Goal: Information Seeking & Learning: Find specific fact

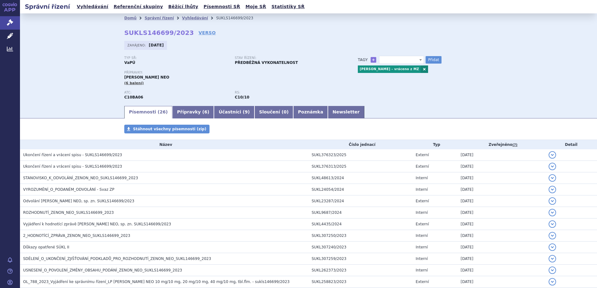
select select
click at [185, 18] on link "Vyhledávání" at bounding box center [195, 18] width 26 height 4
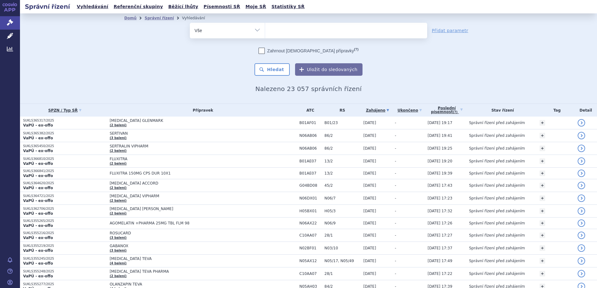
click at [277, 30] on ul at bounding box center [346, 29] width 162 height 13
click at [265, 30] on select at bounding box center [265, 30] width 0 height 16
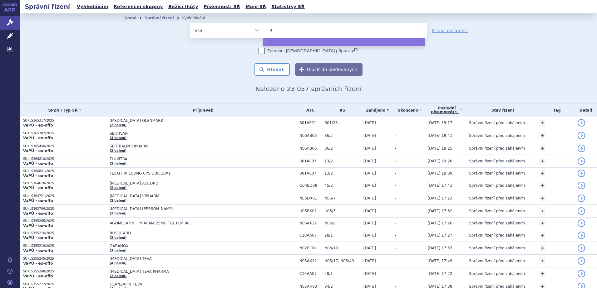
type input "sa"
type input "sar"
type input "sarc"
type input "sarcl"
type input "sarcli"
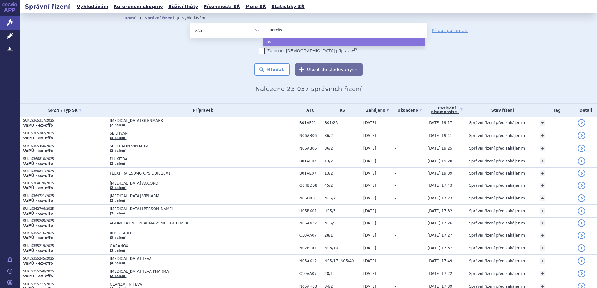
type input "sarclisa"
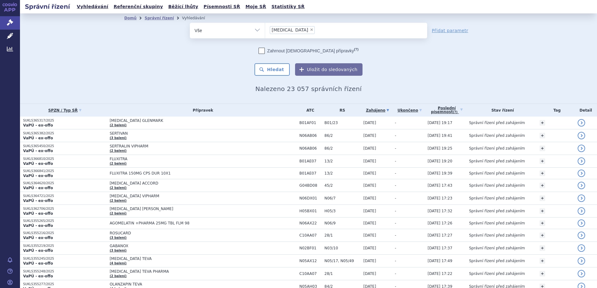
select select "sarclisa"
click at [277, 70] on button "Hledat" at bounding box center [271, 69] width 35 height 12
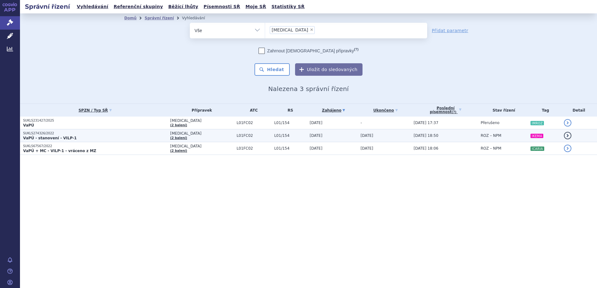
click at [89, 134] on p "SUKLS274326/2022" at bounding box center [95, 133] width 144 height 4
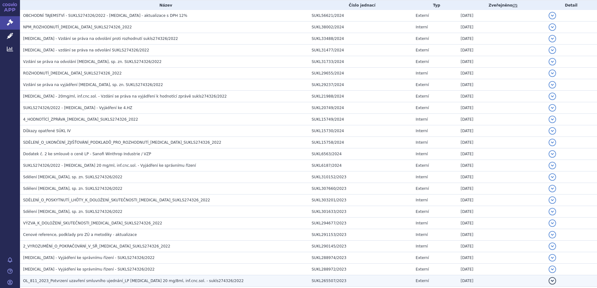
scroll to position [125, 0]
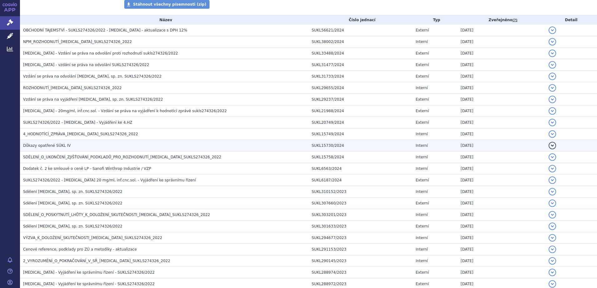
click at [54, 144] on span "Důkazy opatřené SÚKL IV" at bounding box center [47, 146] width 48 height 4
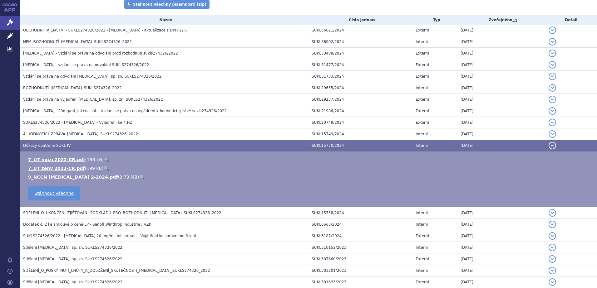
click at [54, 144] on span "Důkazy opatřené SÚKL IV" at bounding box center [47, 146] width 48 height 4
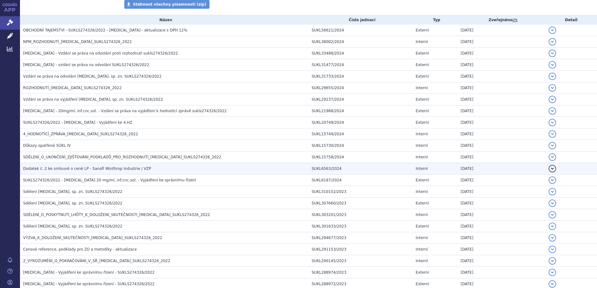
click at [49, 170] on span "Dodatek č. 2 ke smlouvě o ceně LP - Sanofi Winthrop Industrie / VZP" at bounding box center [87, 169] width 128 height 4
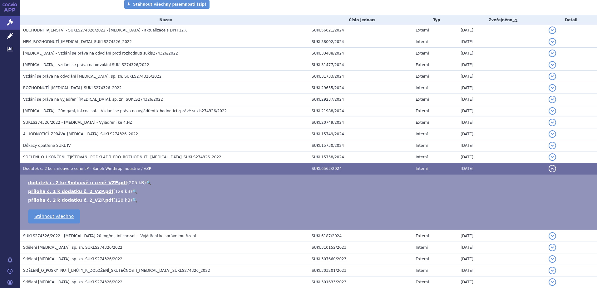
click at [49, 170] on span "Dodatek č. 2 ke smlouvě o ceně LP - Sanofi Winthrop Industrie / VZP" at bounding box center [87, 169] width 128 height 4
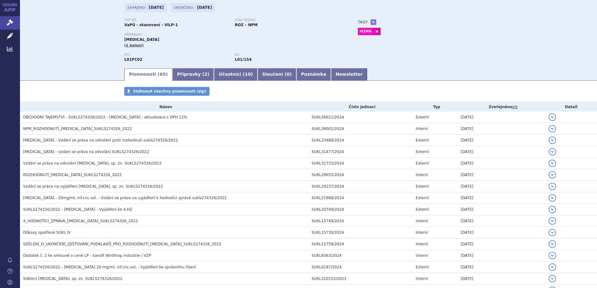
scroll to position [0, 0]
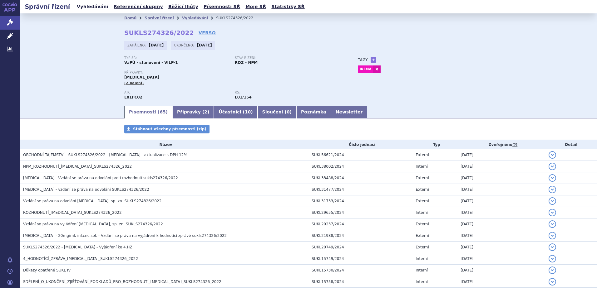
click at [89, 5] on link "Vyhledávání" at bounding box center [92, 6] width 35 height 8
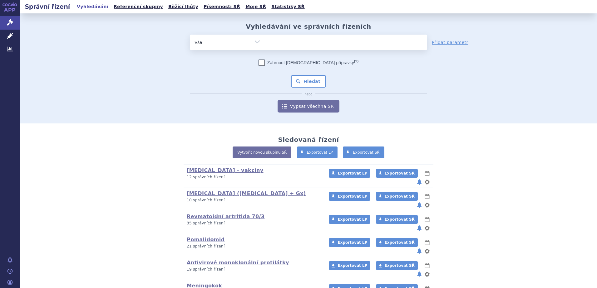
click at [202, 8] on link "Písemnosti SŘ" at bounding box center [222, 6] width 40 height 8
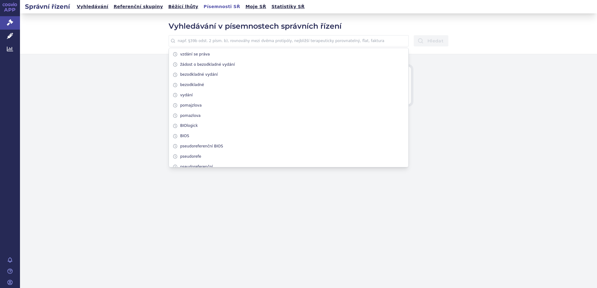
click at [251, 43] on input "text" at bounding box center [289, 40] width 240 height 11
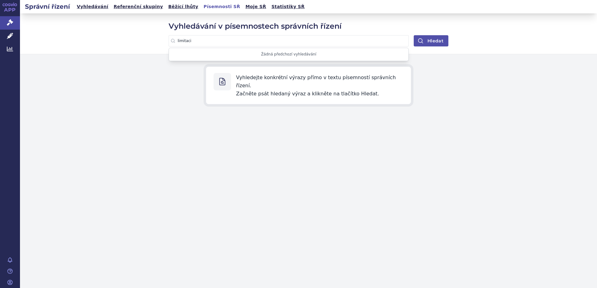
click at [427, 40] on button "Hledat" at bounding box center [431, 40] width 35 height 11
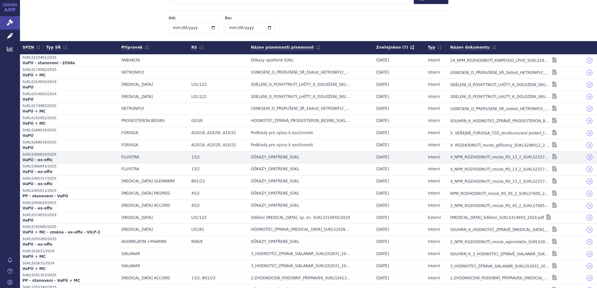
scroll to position [31, 0]
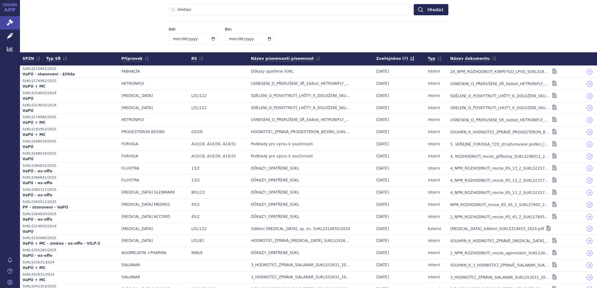
click at [175, 8] on input "limitaci" at bounding box center [289, 9] width 240 height 11
type input "smlouva o limitaci"
click at [436, 9] on button "Hledat" at bounding box center [431, 9] width 35 height 11
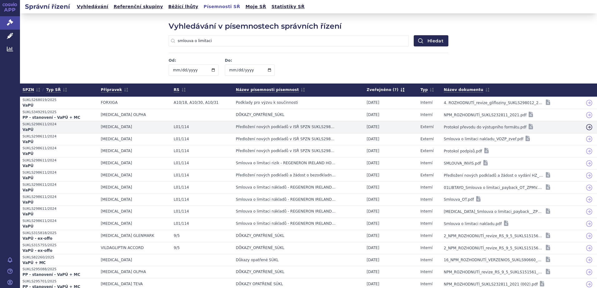
click at [585, 126] on icon at bounding box center [588, 127] width 7 height 7
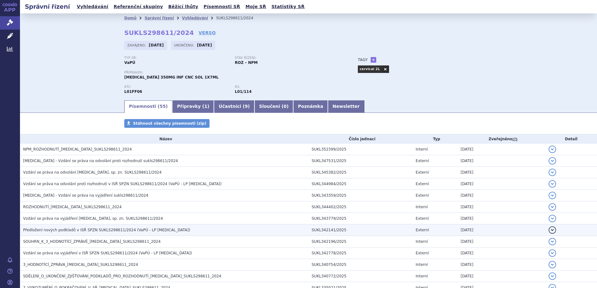
click at [77, 230] on span "Předložení nových podkladů v ISŘ SPZN SUKLS298611/2024 (VaPÚ - LP [MEDICAL_DATA…" at bounding box center [106, 230] width 167 height 4
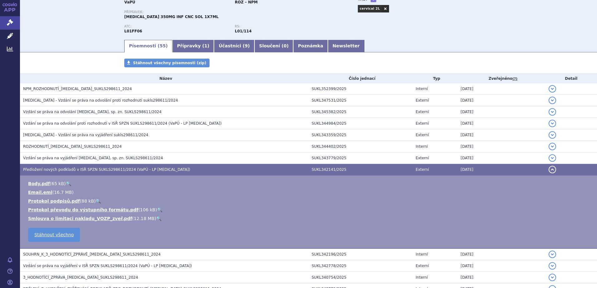
scroll to position [62, 0]
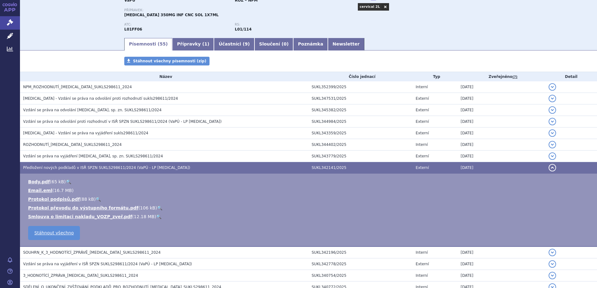
click at [57, 167] on span "Předložení nových podkladů v ISŘ SPZN SUKLS298611/2024 (VaPÚ - LP [MEDICAL_DATA…" at bounding box center [106, 168] width 167 height 4
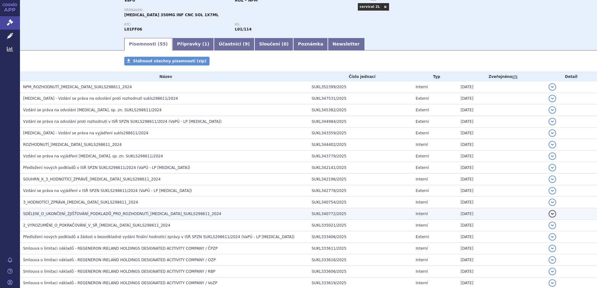
click at [75, 216] on span "SDĚLENÍ_O_UKONČENÍ_ZJIŠŤOVÁNÍ_PODKLADŮ_PRO_ROZHODNUTÍ_[MEDICAL_DATA]_SUKLS29861…" at bounding box center [122, 214] width 198 height 4
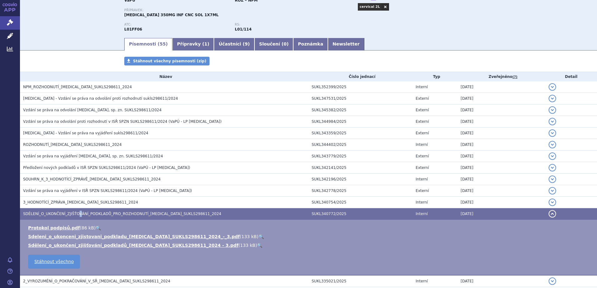
click at [75, 216] on span "SDĚLENÍ_O_UKONČENÍ_ZJIŠŤOVÁNÍ_PODKLADŮ_PRO_ROZHODNUTÍ_[MEDICAL_DATA]_SUKLS29861…" at bounding box center [122, 214] width 198 height 4
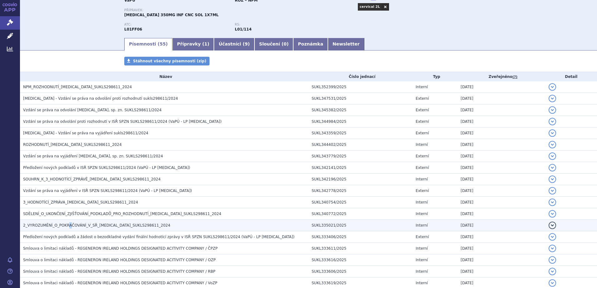
drag, startPoint x: 75, startPoint y: 216, endPoint x: 67, endPoint y: 223, distance: 10.9
click at [67, 223] on h3 "2_VYROZUMĚNÍ_O_POKRAČOVÁNÍ_V_SŘ_[MEDICAL_DATA]_SUKLS298611_2024" at bounding box center [165, 226] width 285 height 6
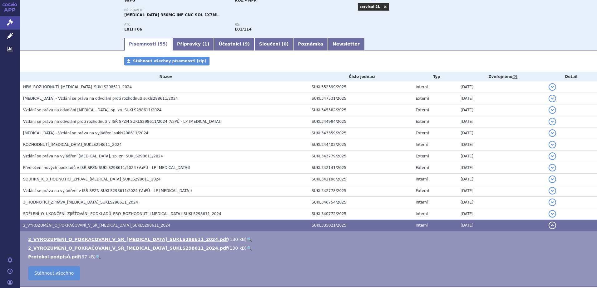
drag, startPoint x: 67, startPoint y: 223, endPoint x: 57, endPoint y: 223, distance: 9.1
click at [57, 224] on span "2_VYROZUMĚNÍ_O_POKRAČOVÁNÍ_V_SŘ_[MEDICAL_DATA]_SUKLS298611_2024" at bounding box center [96, 226] width 147 height 4
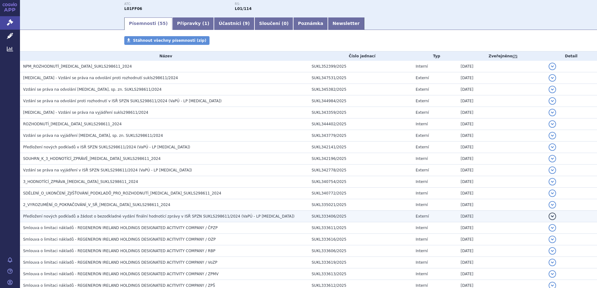
scroll to position [94, 0]
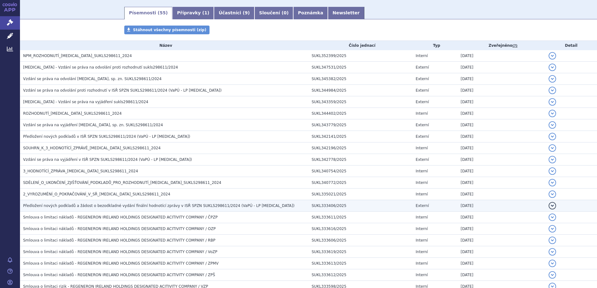
click at [49, 204] on span "Předložení nových podkladů a žádost o bezodkladné vydání finální hodnotící zprá…" at bounding box center [158, 206] width 271 height 4
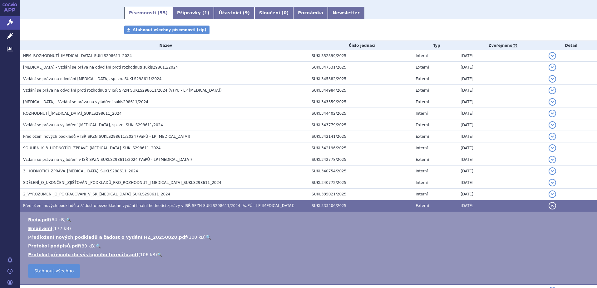
click at [49, 204] on span "Předložení nových podkladů a žádost o bezodkladné vydání finální hodnotící zprá…" at bounding box center [158, 206] width 271 height 4
